Goal: Navigation & Orientation: Find specific page/section

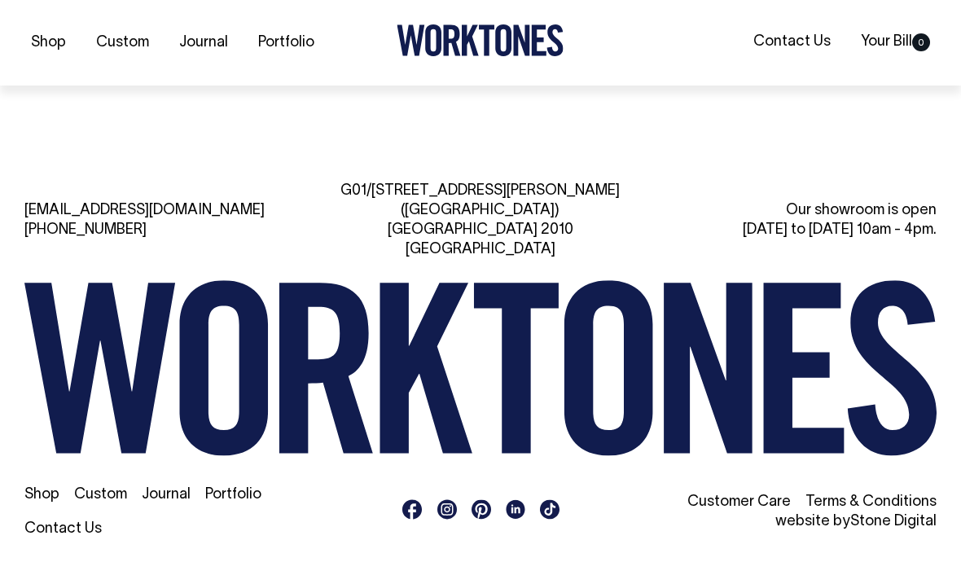
scroll to position [3441, 0]
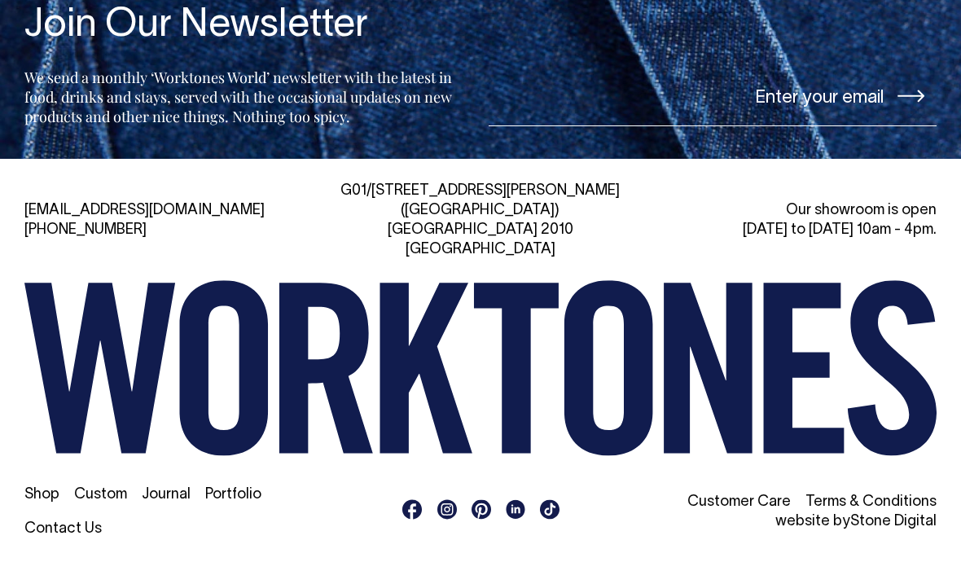
click at [246, 502] on link "Portfolio" at bounding box center [233, 495] width 56 height 14
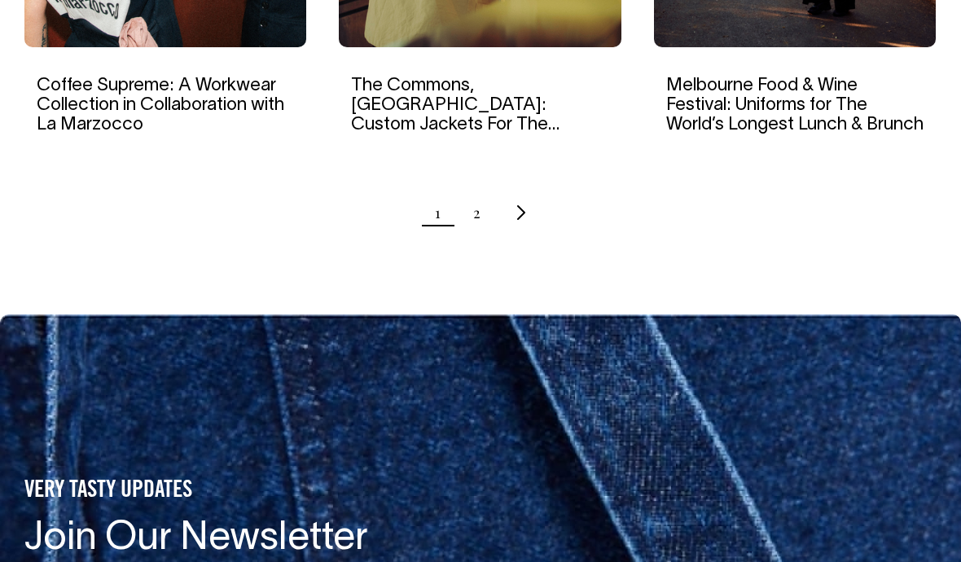
scroll to position [1870, 0]
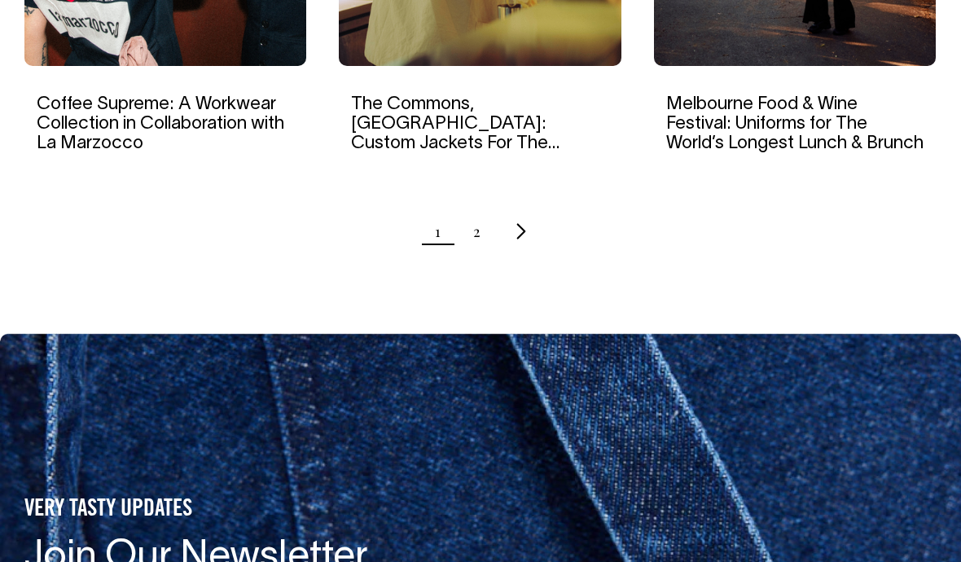
click at [525, 234] on icon "Next page" at bounding box center [522, 231] width 11 height 17
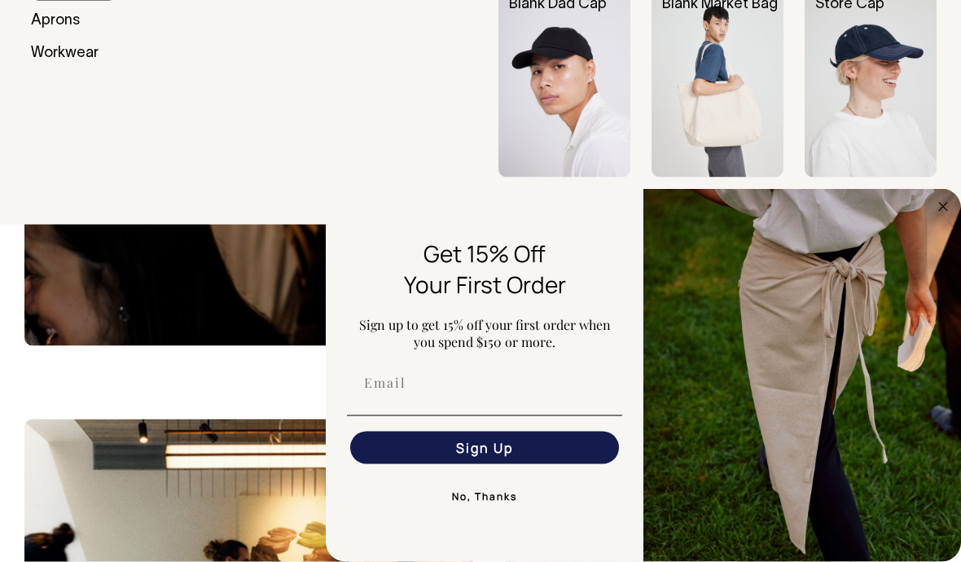
scroll to position [155, 0]
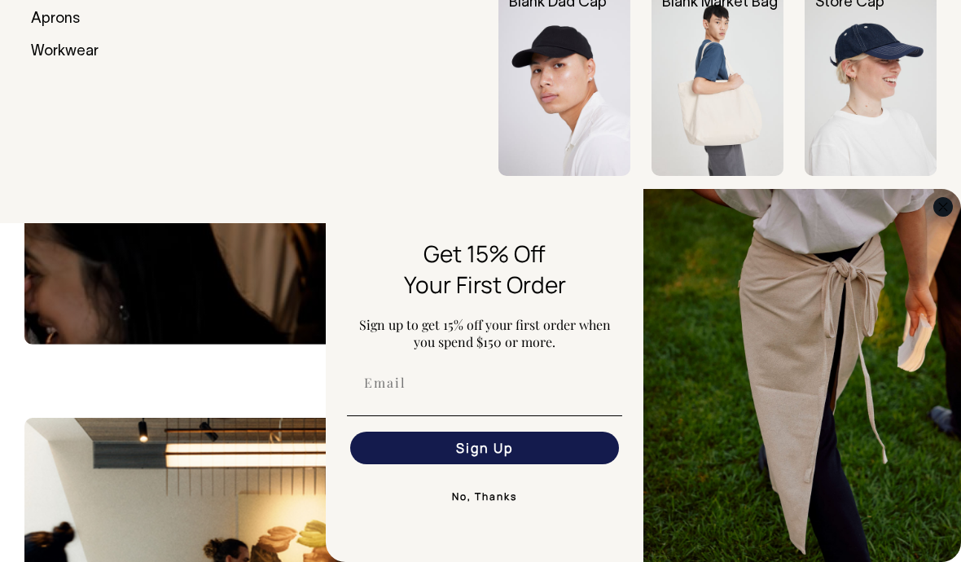
click at [952, 216] on circle "Close dialog" at bounding box center [943, 206] width 19 height 19
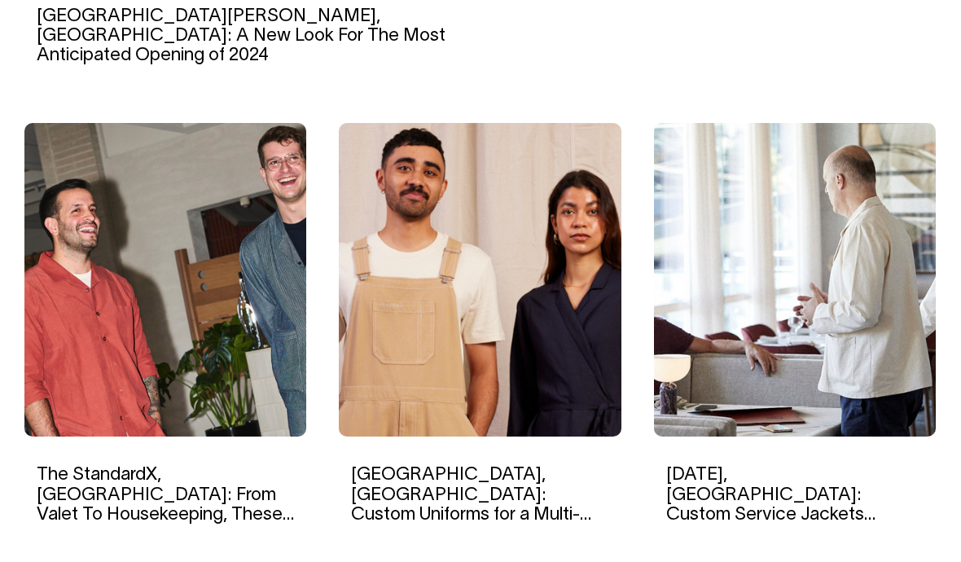
scroll to position [1058, 0]
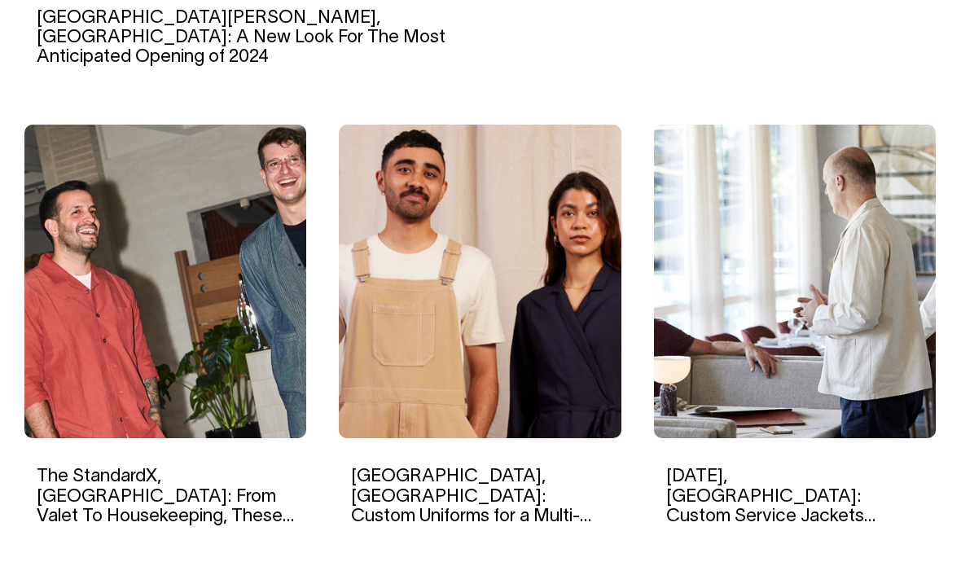
click at [848, 475] on link "[DATE], [GEOGRAPHIC_DATA]: Custom Service Jackets Reminiscent of Traditional Eu…" at bounding box center [770, 515] width 209 height 95
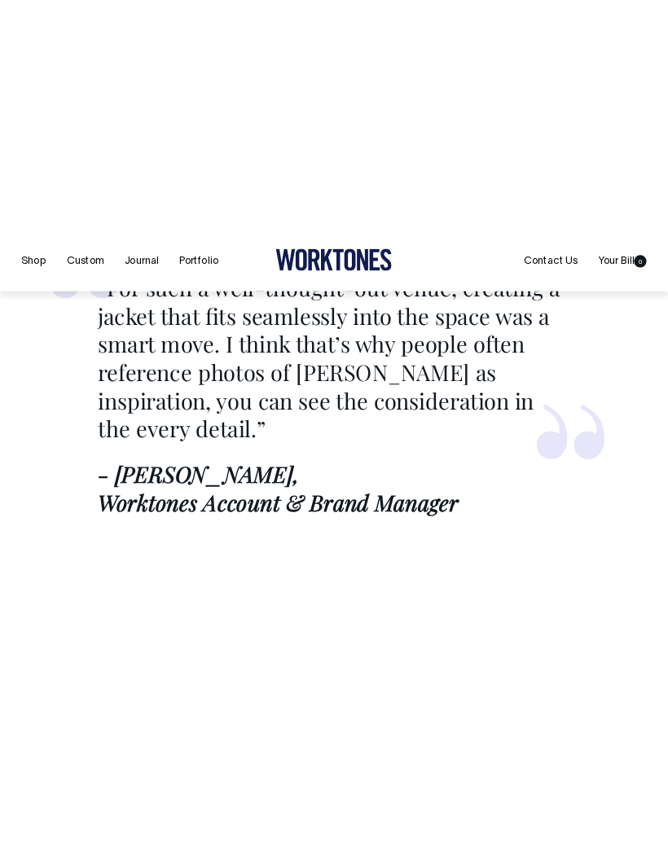
scroll to position [7375, 0]
